Goal: Transaction & Acquisition: Book appointment/travel/reservation

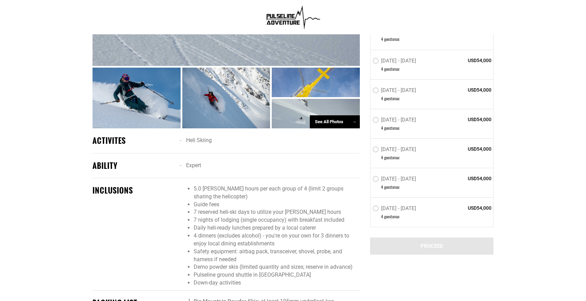
scroll to position [370, 0]
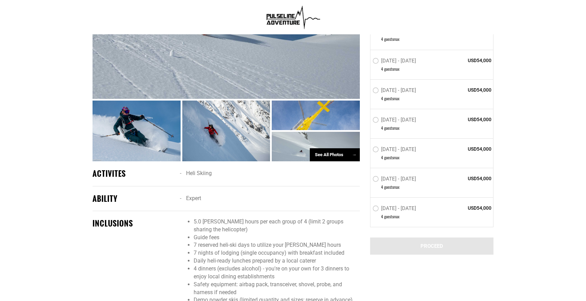
click at [227, 120] on div at bounding box center [226, 130] width 88 height 61
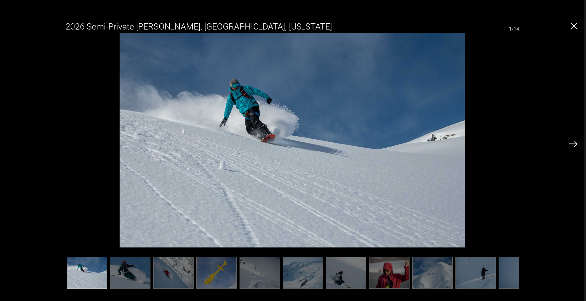
scroll to position [393, 0]
click at [174, 263] on img at bounding box center [173, 272] width 40 height 32
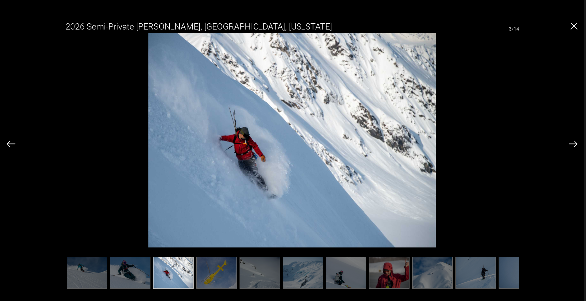
scroll to position [501, 0]
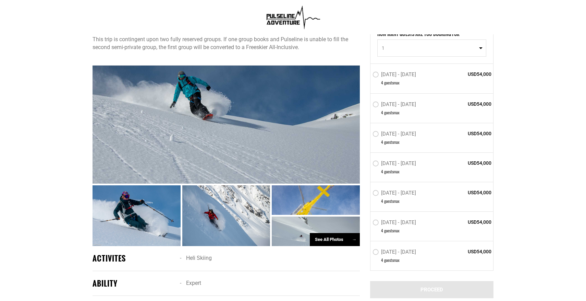
scroll to position [254, 0]
